Goal: Information Seeking & Learning: Check status

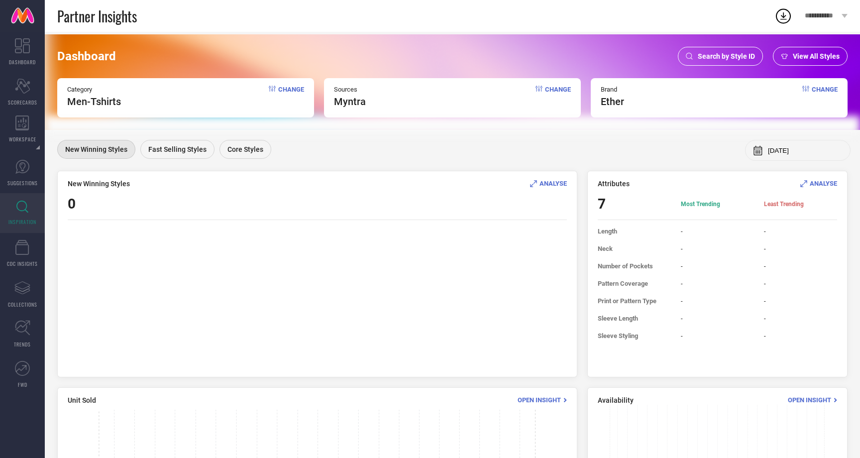
click at [725, 63] on div "Search by Style ID" at bounding box center [720, 56] width 85 height 19
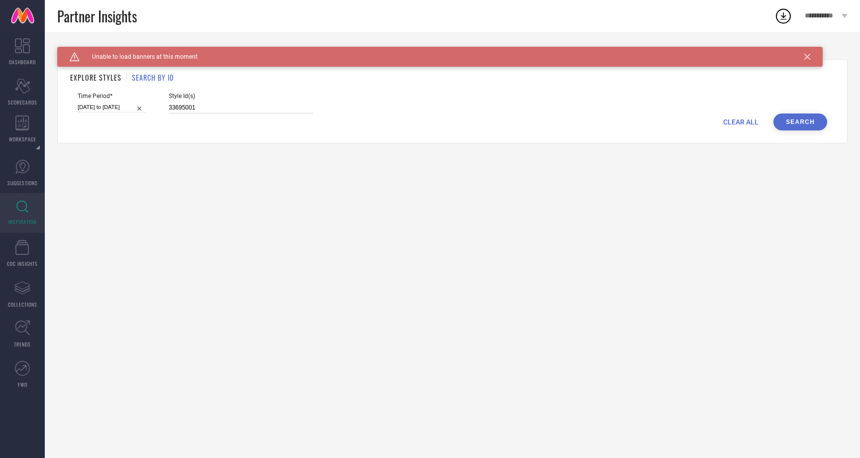
click at [189, 107] on input "33695001" at bounding box center [241, 107] width 144 height 11
paste input "2044974"
type input "32044974"
click at [114, 108] on input "[DATE] to [DATE]" at bounding box center [112, 107] width 69 height 10
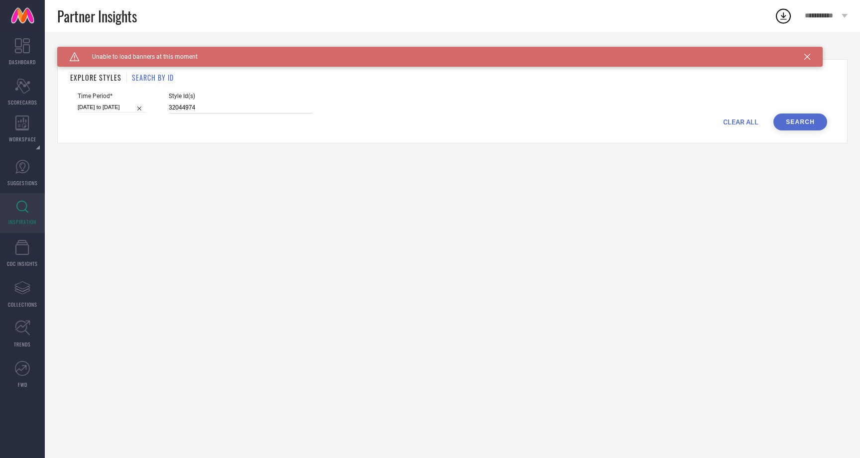
select select "7"
select select "2025"
select select "8"
select select "2025"
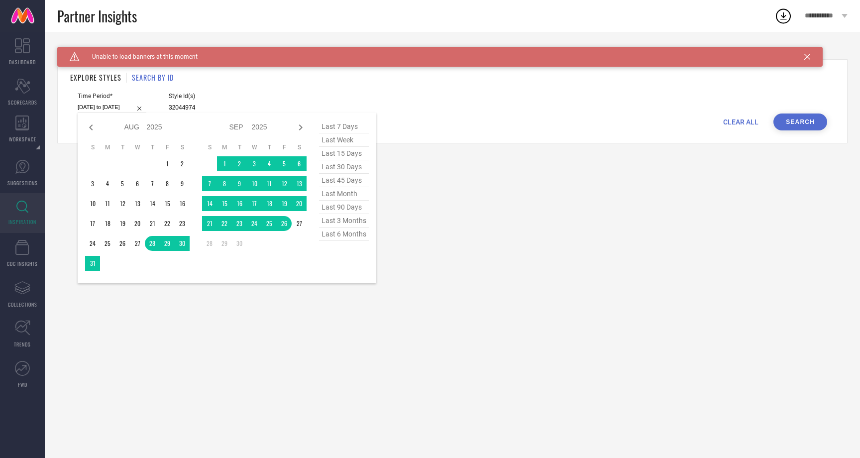
type input "32044974"
click at [355, 185] on span "last 45 days" at bounding box center [344, 180] width 50 height 13
type input "[DATE] to [DATE]"
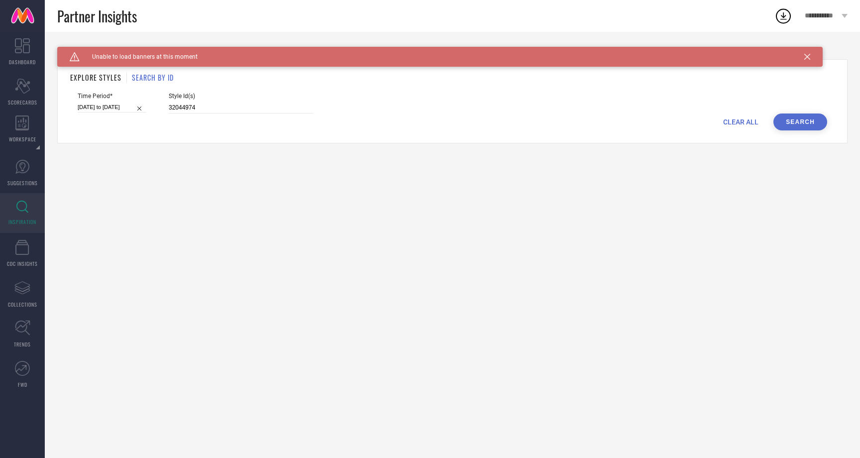
click at [808, 119] on button "Search" at bounding box center [800, 121] width 54 height 17
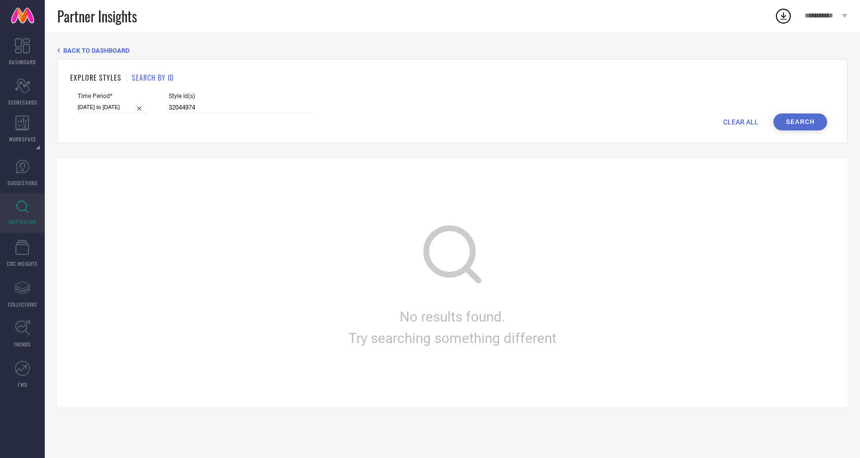
click at [808, 119] on button "Search" at bounding box center [800, 121] width 54 height 17
click at [205, 107] on input "32044974" at bounding box center [241, 107] width 144 height 11
click at [87, 50] on span "BACK TO DASHBOARD" at bounding box center [96, 50] width 66 height 7
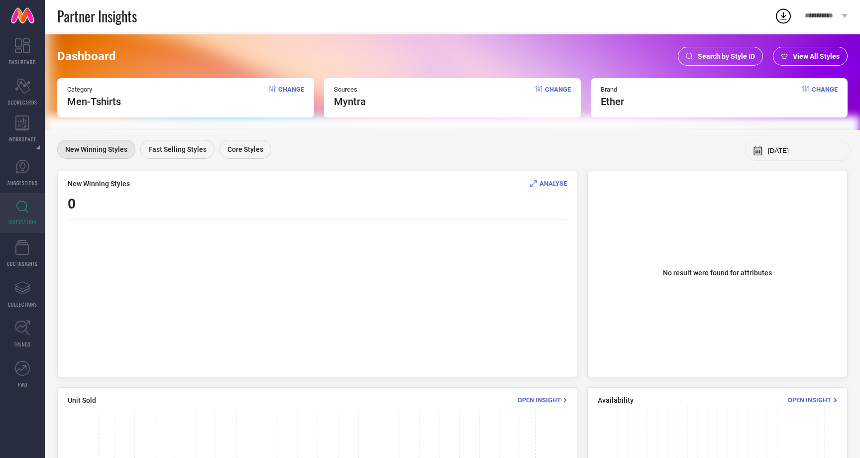
click at [22, 206] on icon at bounding box center [22, 207] width 12 height 12
click at [721, 55] on span "Search by Style ID" at bounding box center [726, 56] width 57 height 8
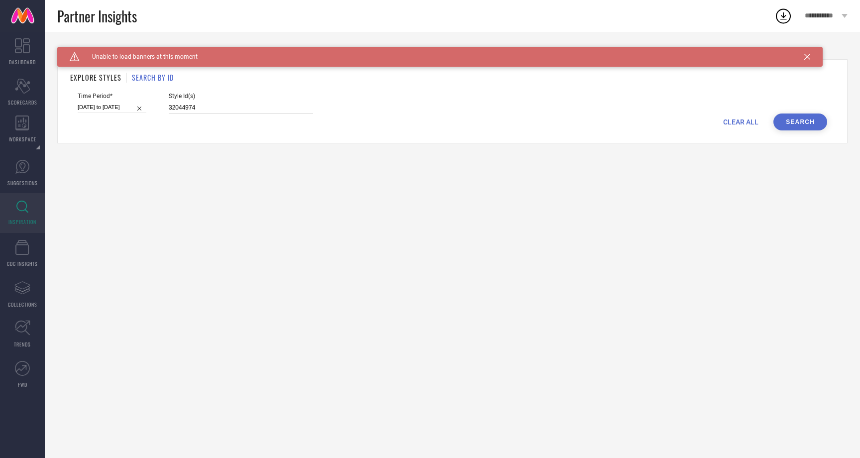
click at [204, 108] on input "32044974" at bounding box center [241, 107] width 144 height 11
click at [807, 120] on button "Search" at bounding box center [800, 121] width 54 height 17
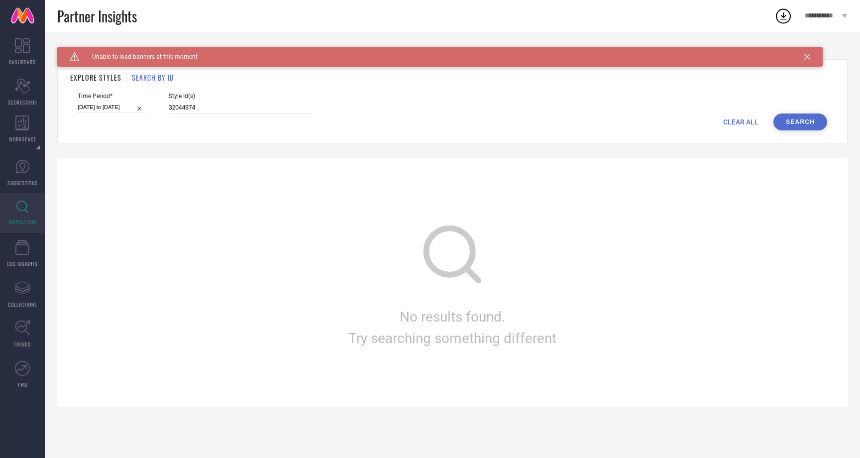
click at [807, 120] on button "Search" at bounding box center [800, 121] width 54 height 17
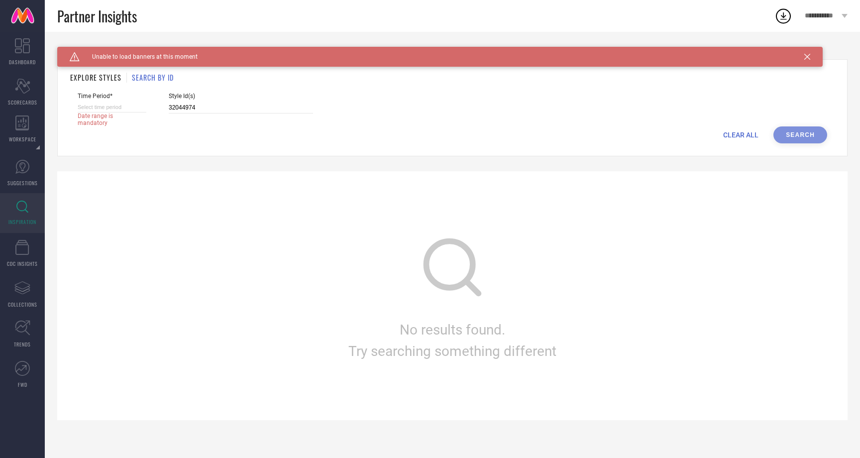
click at [128, 107] on input at bounding box center [112, 107] width 69 height 10
select select "8"
select select "2025"
select select "9"
select select "2025"
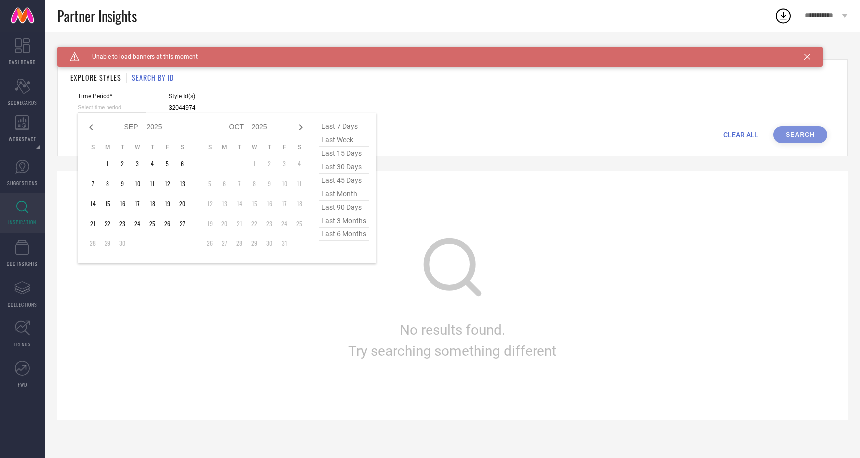
click at [342, 125] on span "last 7 days" at bounding box center [344, 126] width 50 height 13
type input "[DATE] to [DATE]"
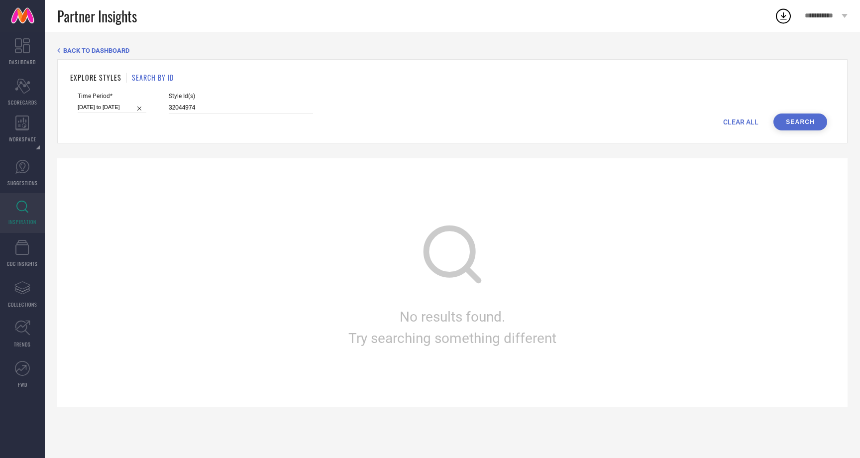
click at [787, 116] on button "Search" at bounding box center [800, 121] width 54 height 17
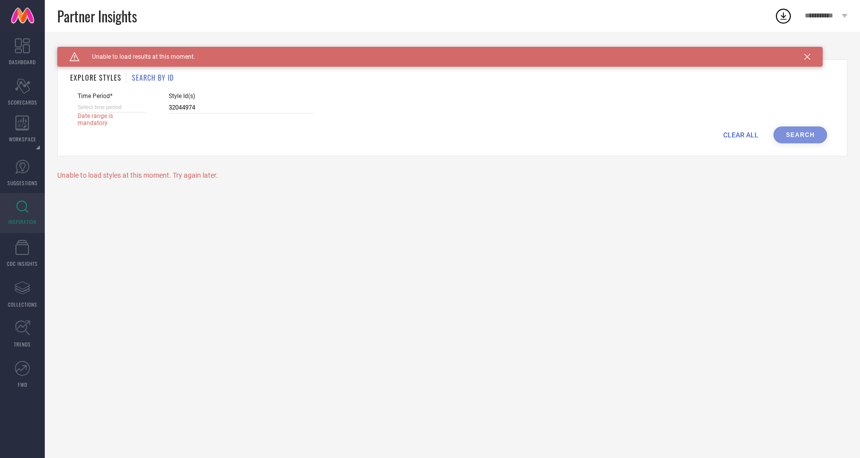
click at [105, 77] on h1 "EXPLORE STYLES" at bounding box center [95, 77] width 51 height 10
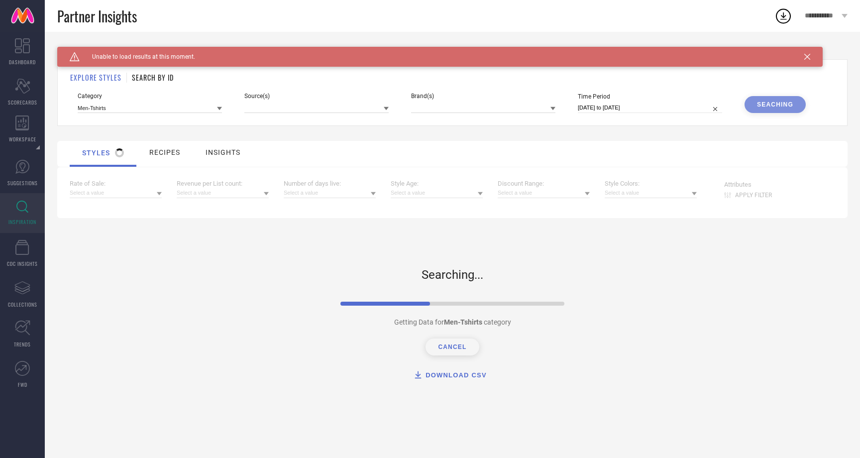
click at [385, 106] on icon at bounding box center [386, 108] width 5 height 5
click at [447, 112] on input at bounding box center [483, 108] width 144 height 10
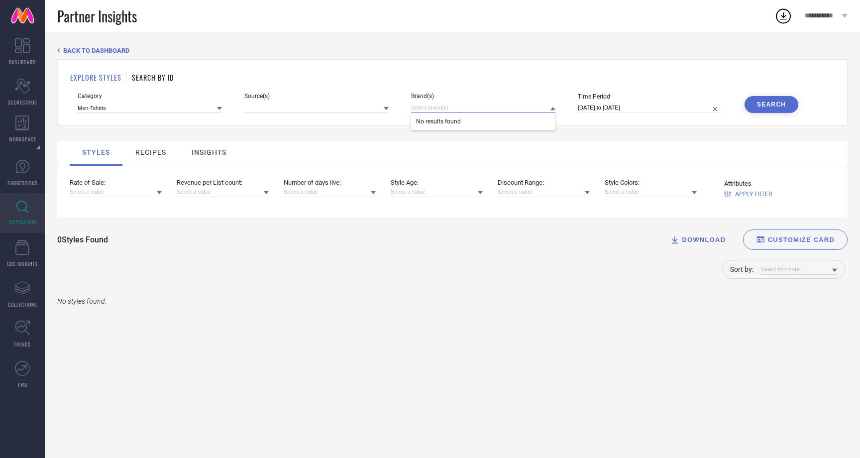
click at [447, 112] on input at bounding box center [483, 108] width 144 height 10
click at [472, 109] on input at bounding box center [483, 108] width 144 height 10
type input "ETH"
click at [173, 38] on div "BACK TO DASHBOARD EXPLORE STYLES SEARCH BY ID Category Men-Tshirts Source(s) Br…" at bounding box center [452, 245] width 815 height 426
click at [90, 47] on span "BACK TO DASHBOARD" at bounding box center [96, 50] width 66 height 7
